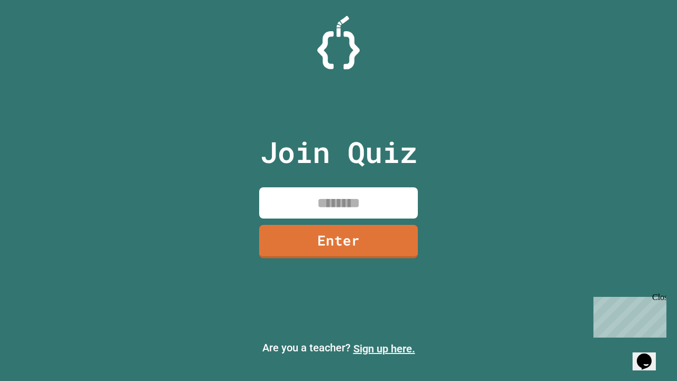
click at [384, 348] on link "Sign up here." at bounding box center [384, 348] width 62 height 13
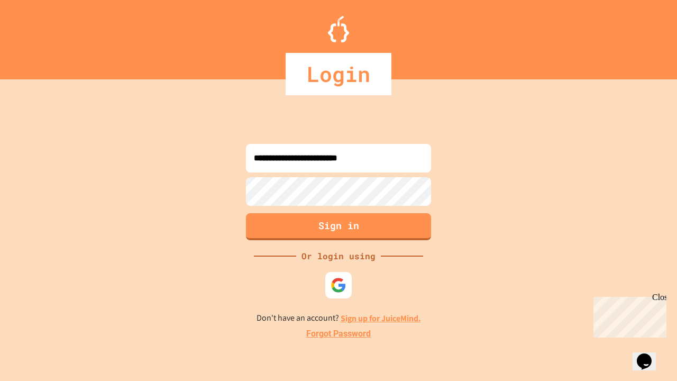
type input "**********"
